Goal: Transaction & Acquisition: Obtain resource

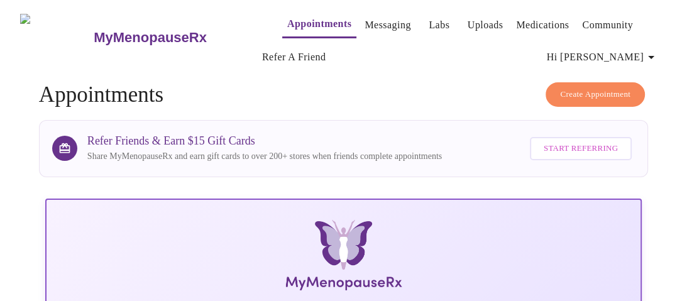
click at [429, 16] on link "Labs" at bounding box center [439, 25] width 21 height 18
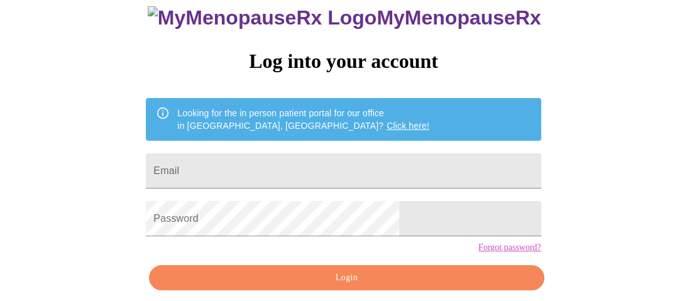
scroll to position [106, 0]
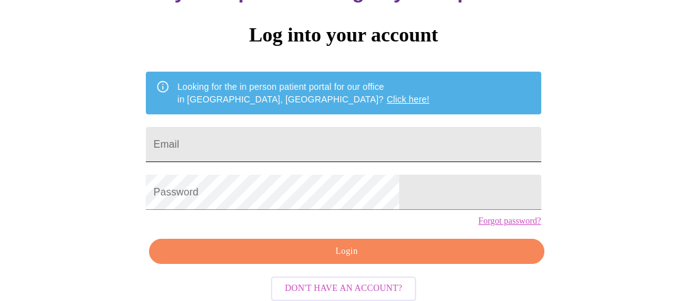
click at [382, 150] on input "Email" at bounding box center [343, 144] width 395 height 35
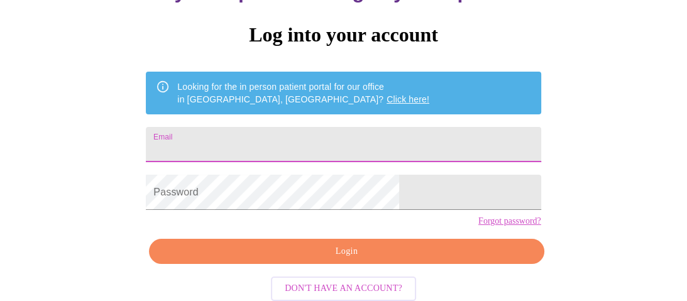
type input "[EMAIL_ADDRESS][DOMAIN_NAME]"
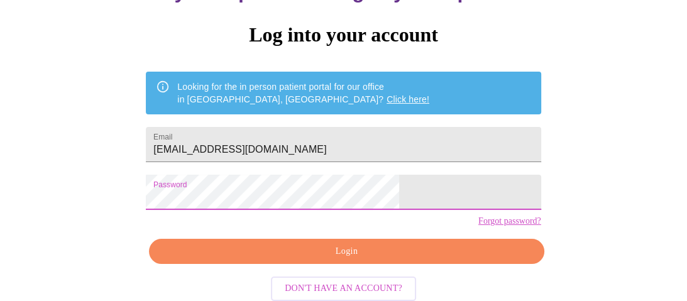
click at [334, 265] on button "Login" at bounding box center [346, 252] width 395 height 26
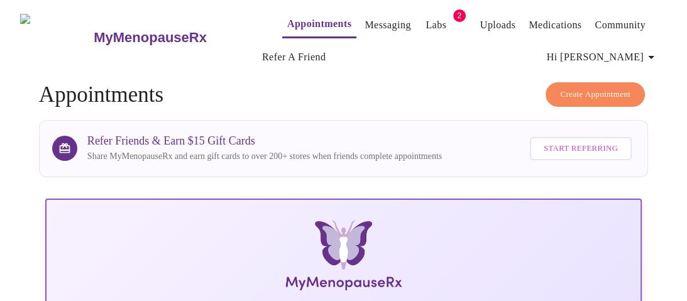
click at [426, 23] on link "Labs" at bounding box center [436, 25] width 21 height 18
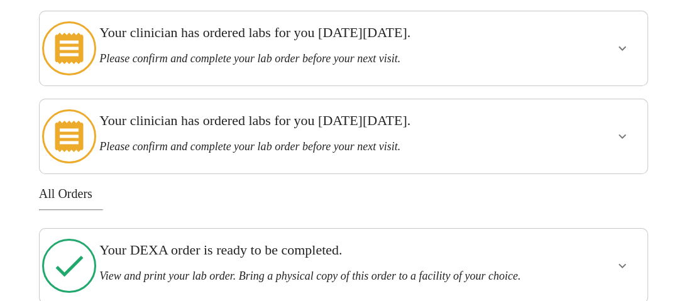
scroll to position [157, 0]
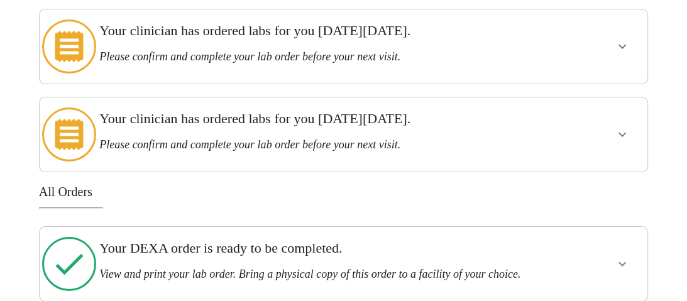
click at [538, 256] on div "Your DEXA order is ready to be completed. View and print your lab order. Bring …" at bounding box center [318, 264] width 448 height 64
click at [627, 256] on icon "show more" at bounding box center [622, 263] width 15 height 15
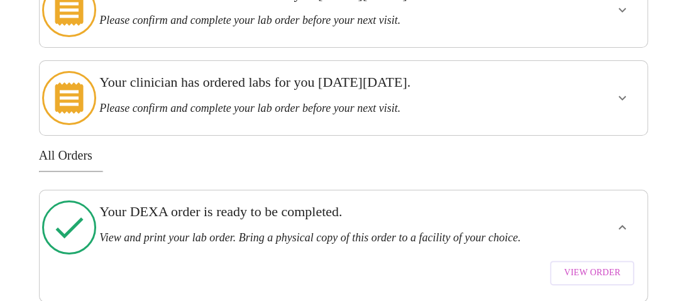
click at [597, 265] on span "View Order" at bounding box center [592, 273] width 57 height 16
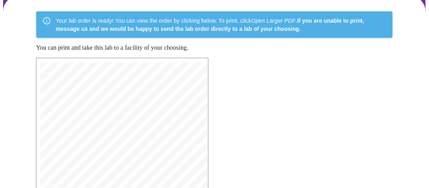
scroll to position [113, 0]
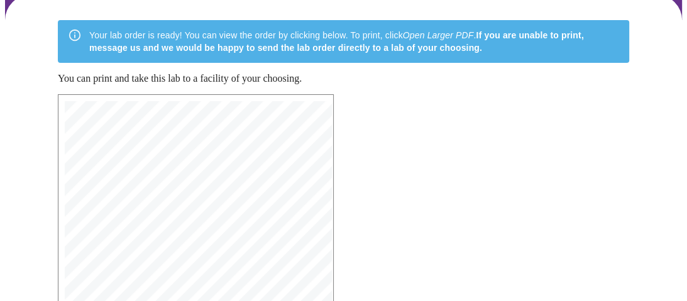
click at [13, 163] on div "Your lab order is ready! You can view the order by clicking below. To print, cl…" at bounding box center [343, 271] width 677 height 553
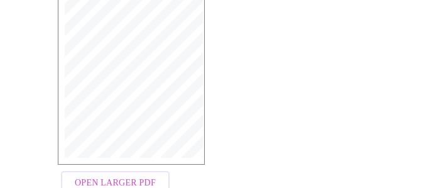
scroll to position [373, 0]
click at [147, 174] on span "Open Larger PDF" at bounding box center [115, 182] width 81 height 16
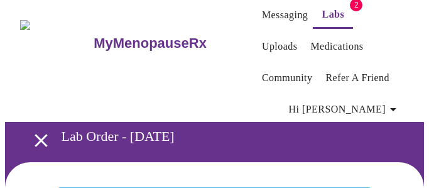
scroll to position [13, 0]
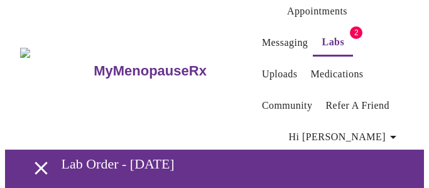
click at [322, 42] on link "Labs" at bounding box center [333, 42] width 23 height 18
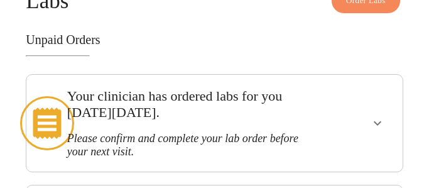
scroll to position [197, 0]
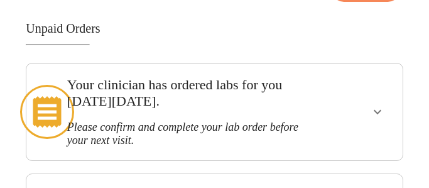
click at [385, 104] on icon "show more" at bounding box center [377, 111] width 15 height 15
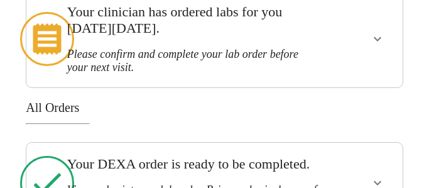
scroll to position [500, 0]
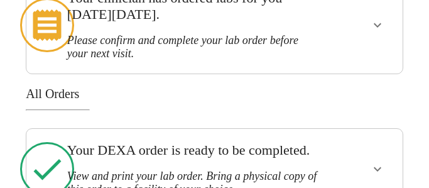
click at [377, 162] on icon "show more" at bounding box center [377, 169] width 15 height 15
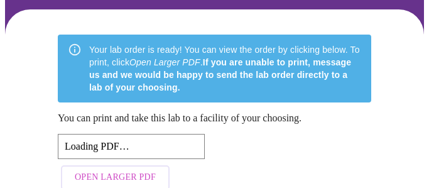
scroll to position [471, 0]
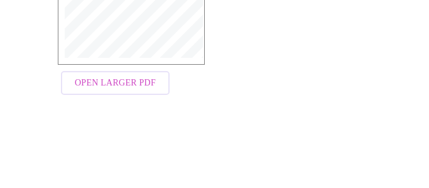
click at [113, 75] on span "Open Larger PDF" at bounding box center [115, 83] width 81 height 16
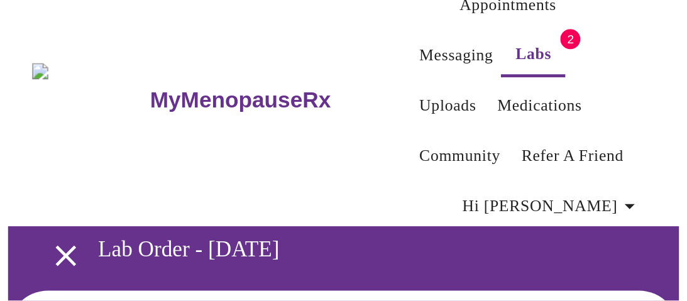
scroll to position [0, 0]
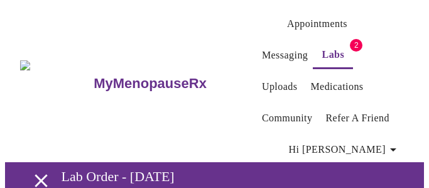
click at [322, 51] on link "Labs" at bounding box center [333, 55] width 23 height 18
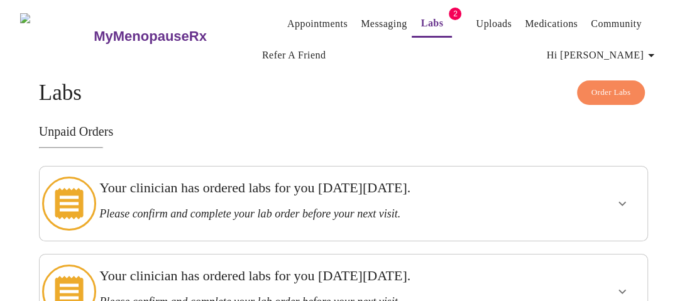
click at [421, 21] on link "Labs" at bounding box center [432, 23] width 23 height 18
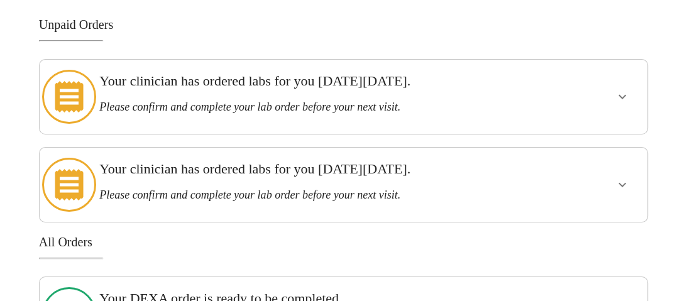
scroll to position [113, 0]
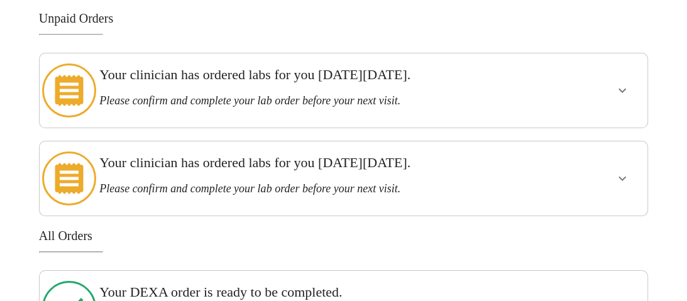
click at [671, 198] on div "Order Labs Labs Unpaid Orders Your clinician has ordered labs for you [DATE][DA…" at bounding box center [343, 156] width 677 height 378
click at [623, 171] on icon "show more" at bounding box center [622, 178] width 15 height 15
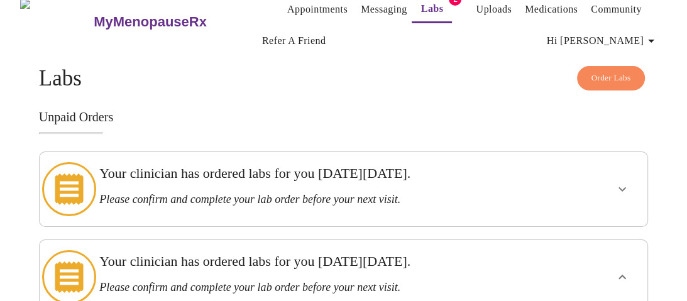
scroll to position [14, 0]
